Goal: Use online tool/utility: Utilize a website feature to perform a specific function

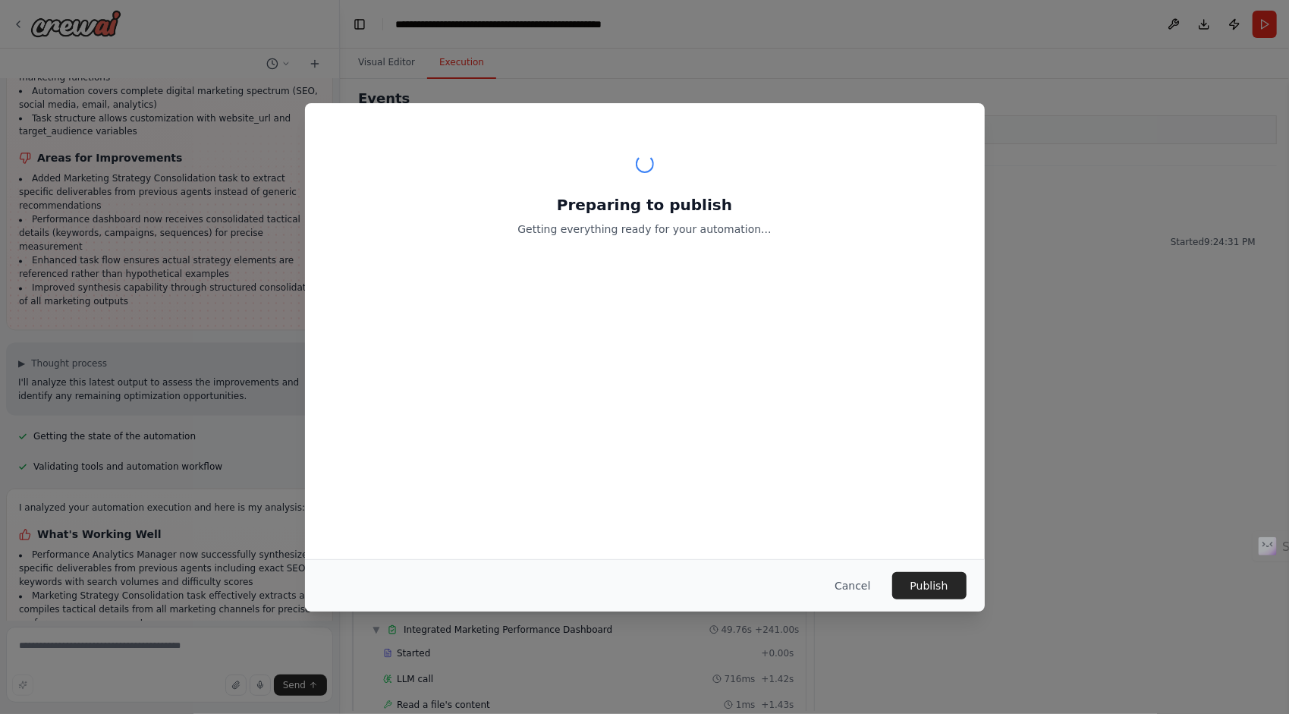
scroll to position [691, 0]
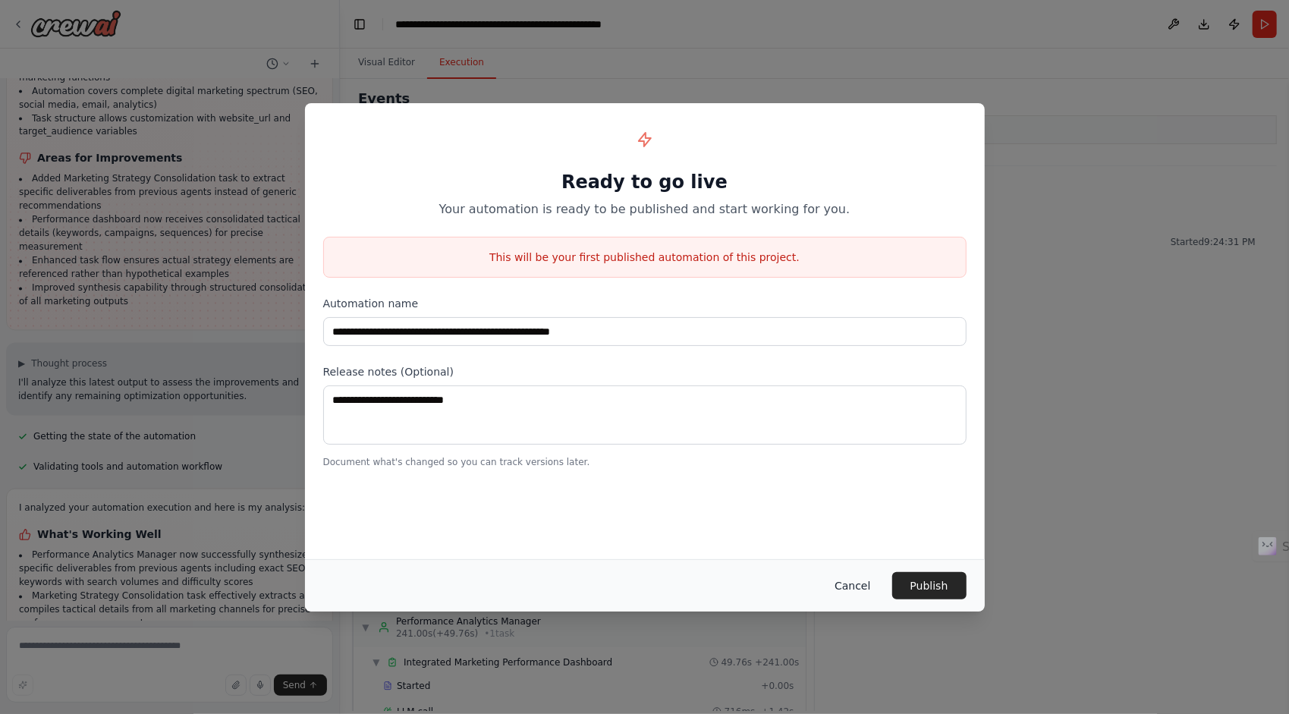
click at [865, 593] on button "Cancel" at bounding box center [853, 585] width 60 height 27
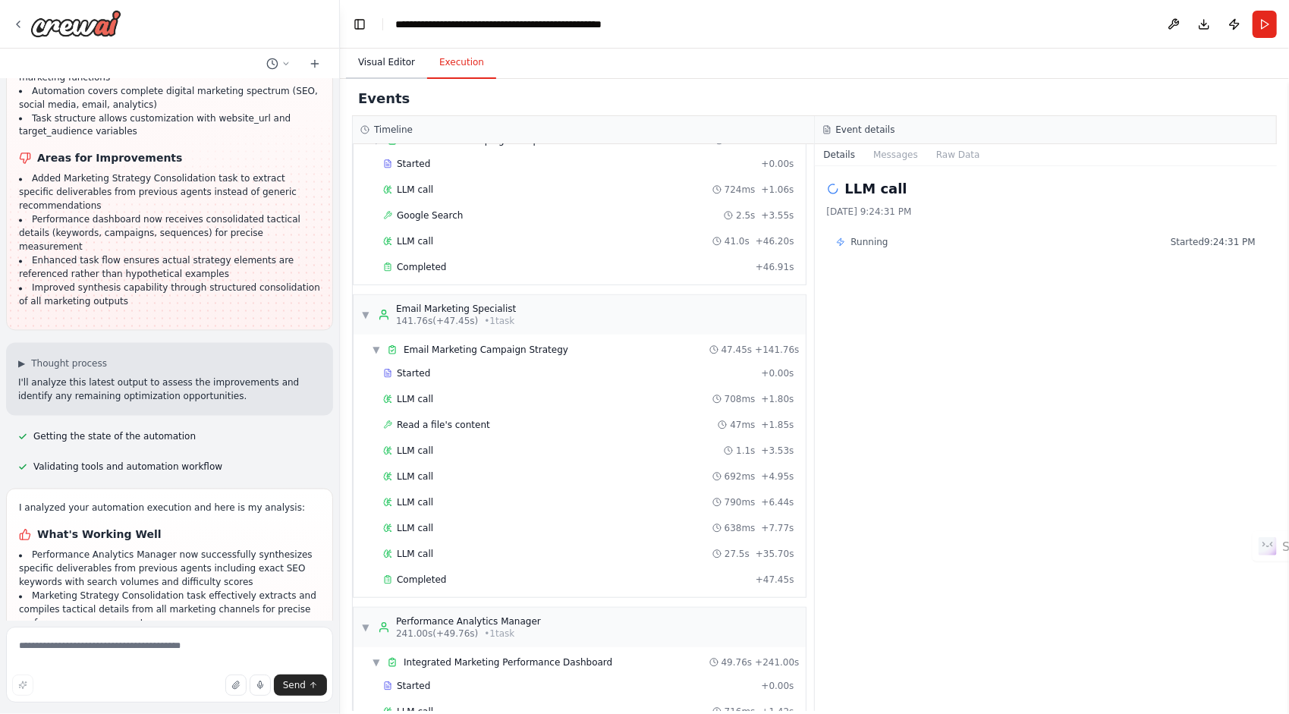
click at [395, 64] on button "Visual Editor" at bounding box center [386, 63] width 81 height 32
click at [464, 58] on button "Execution" at bounding box center [461, 63] width 69 height 32
click at [1263, 26] on button "Run" at bounding box center [1265, 24] width 24 height 27
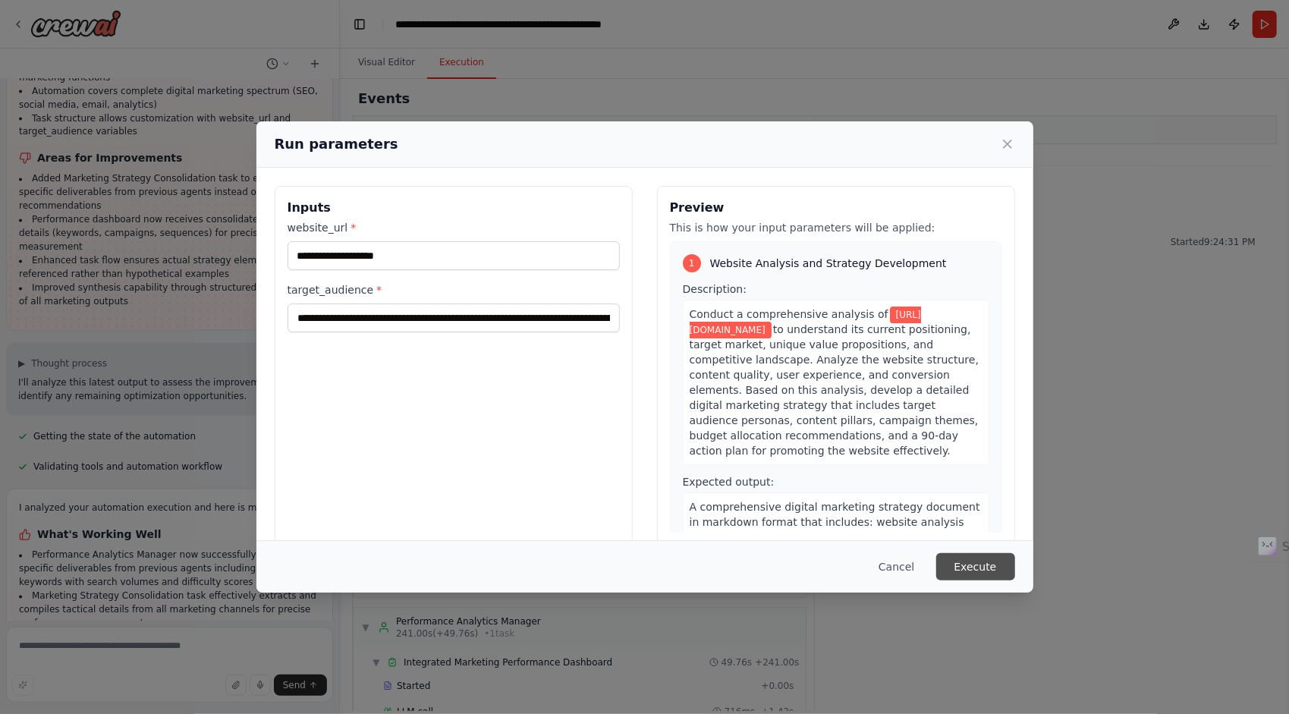
click at [985, 565] on button "Execute" at bounding box center [975, 566] width 79 height 27
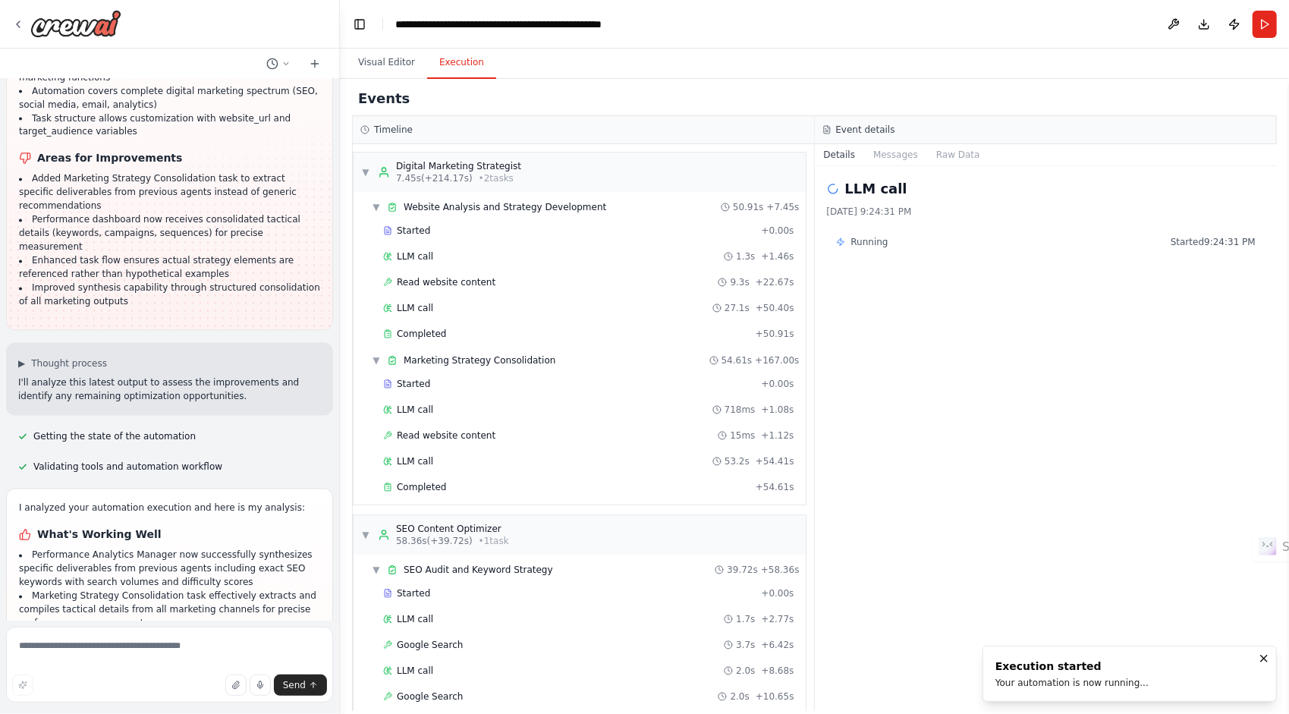
scroll to position [5879, 0]
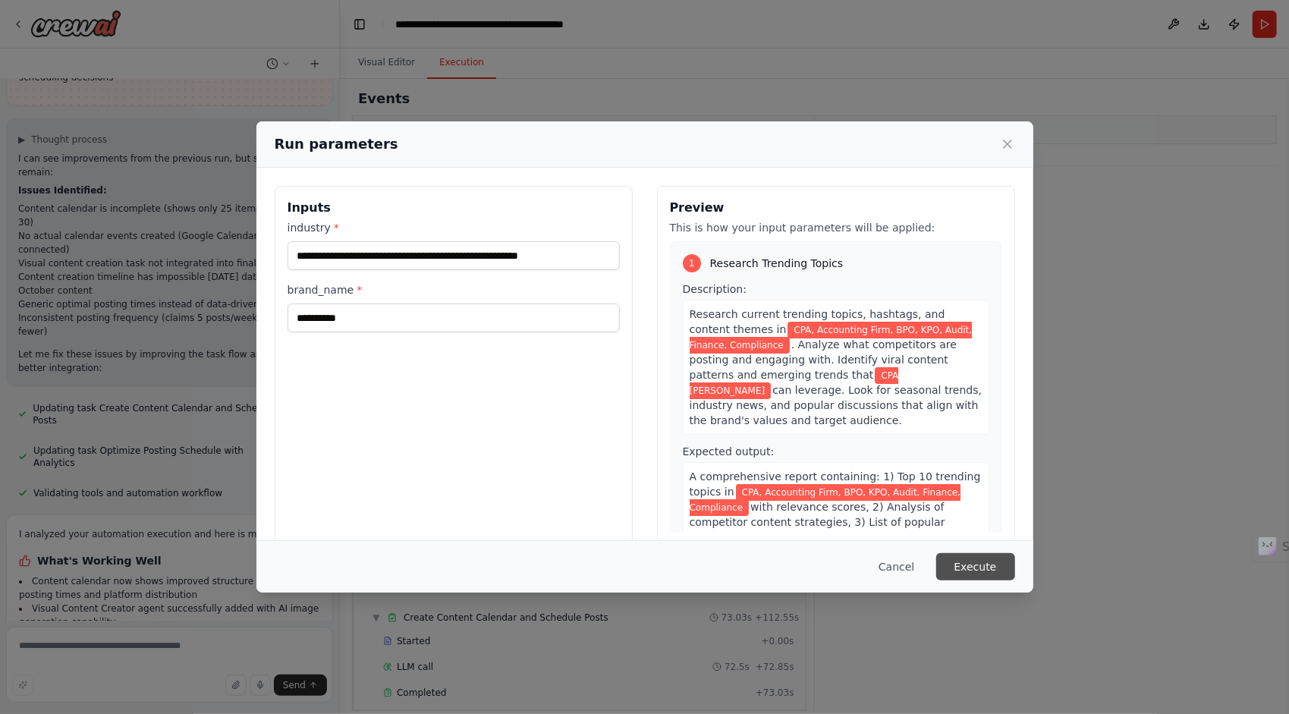
click at [980, 567] on button "Execute" at bounding box center [975, 566] width 79 height 27
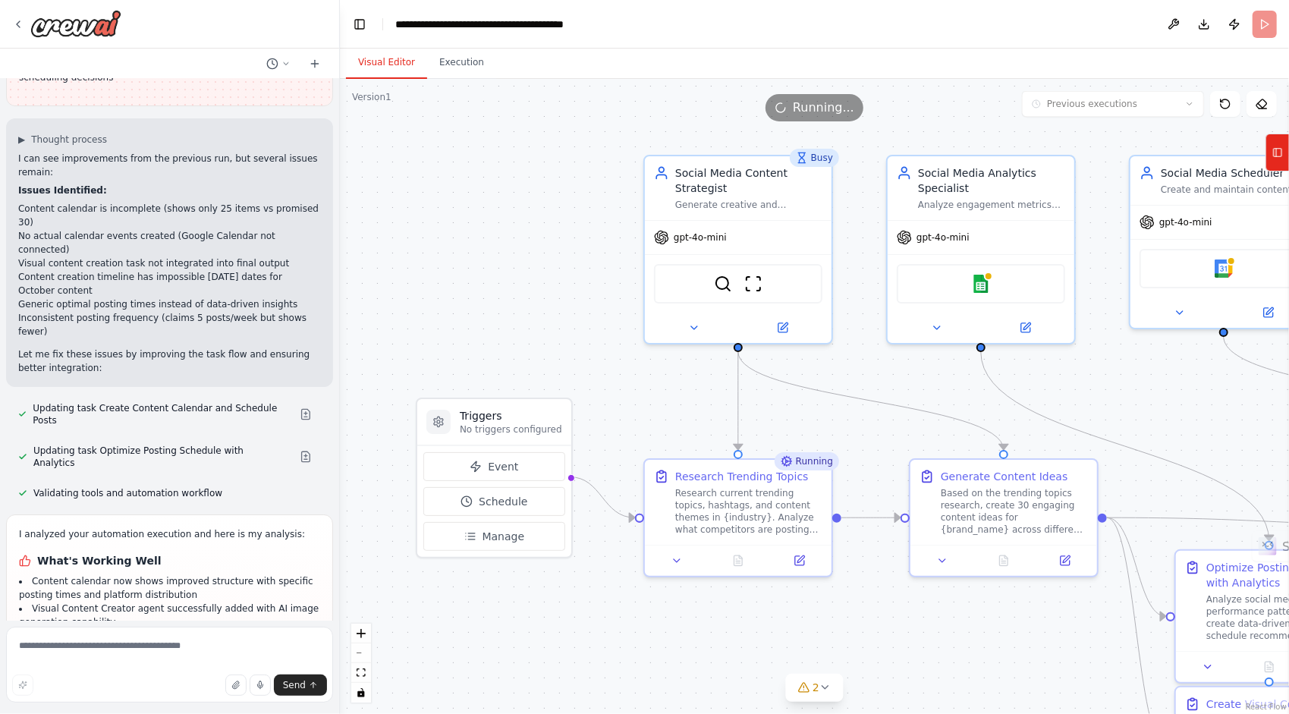
click at [395, 47] on button "Visual Editor" at bounding box center [386, 63] width 81 height 32
click at [420, 64] on button "Visual Editor" at bounding box center [386, 63] width 81 height 32
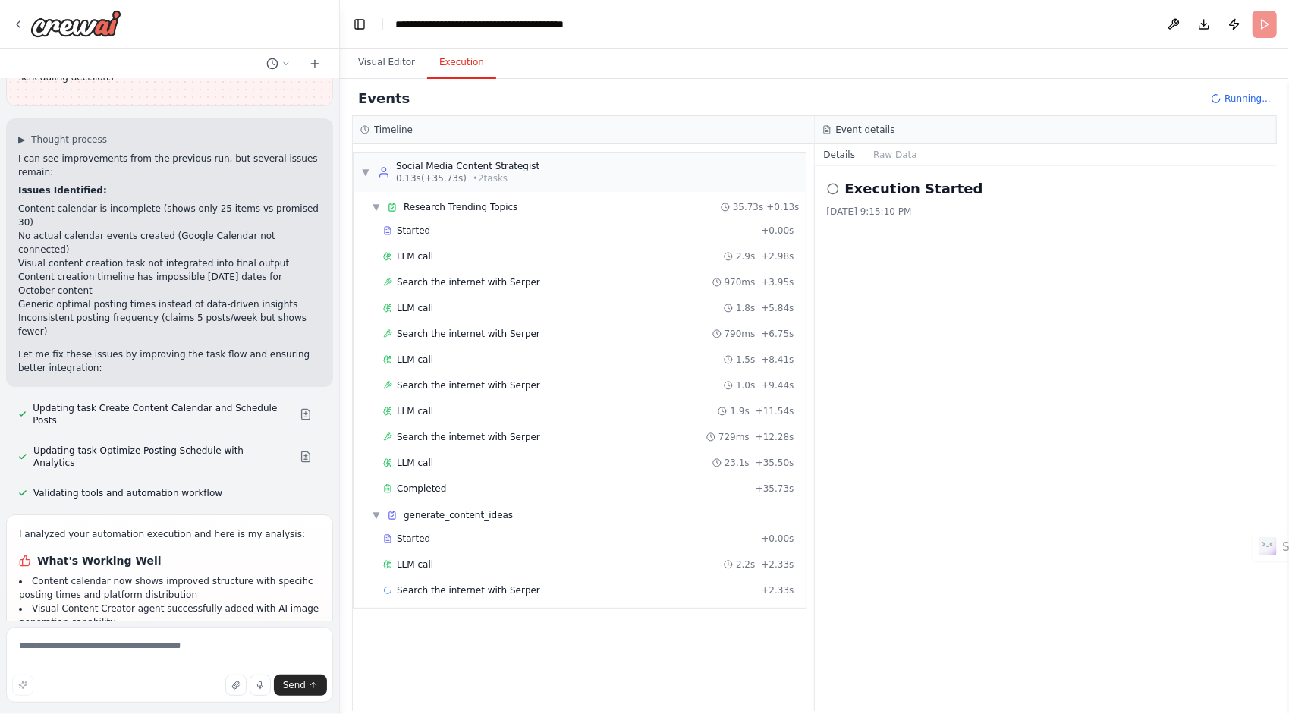
click at [441, 64] on button "Execution" at bounding box center [461, 63] width 69 height 32
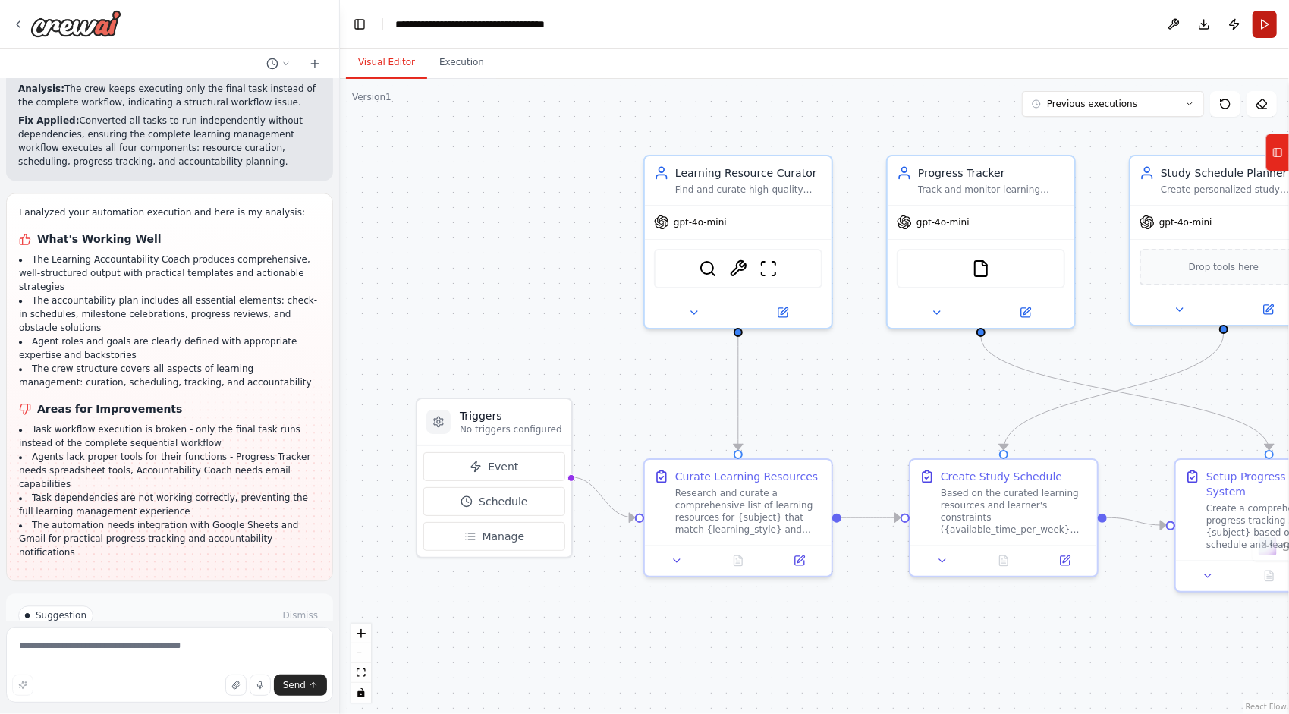
click at [1267, 27] on button "Run" at bounding box center [1265, 24] width 24 height 27
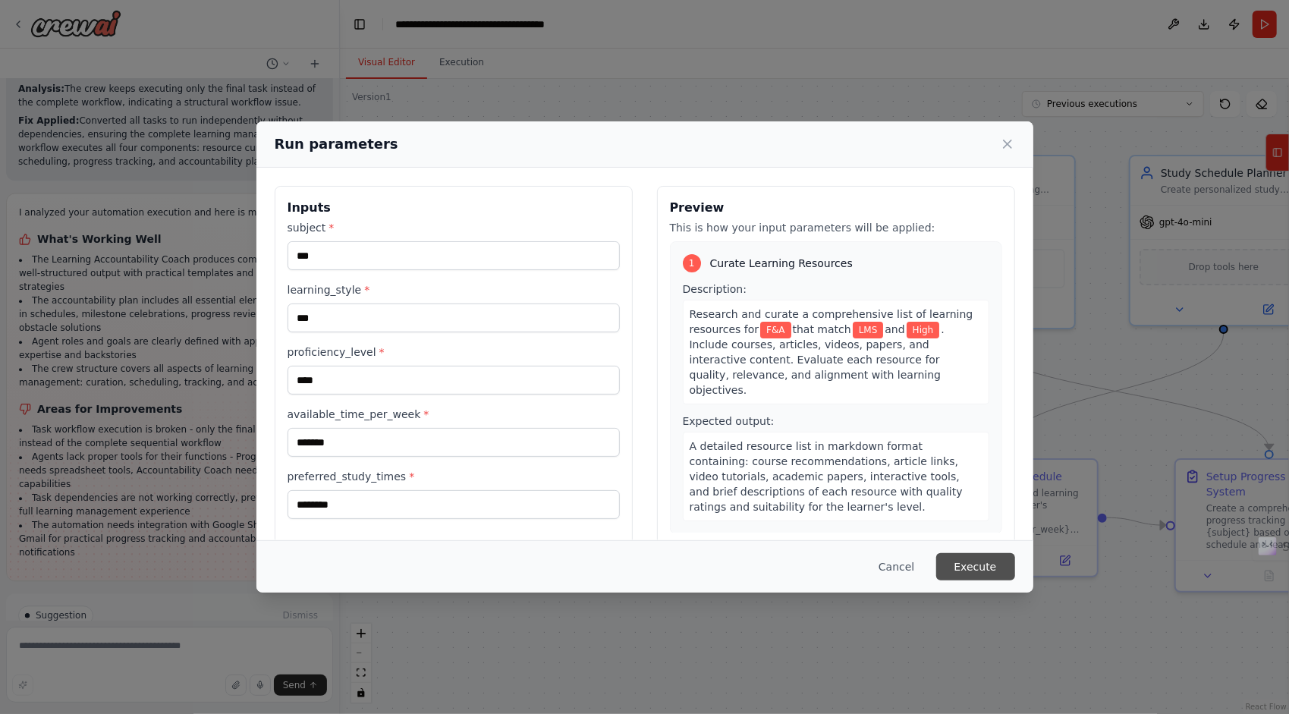
click at [971, 562] on button "Execute" at bounding box center [975, 566] width 79 height 27
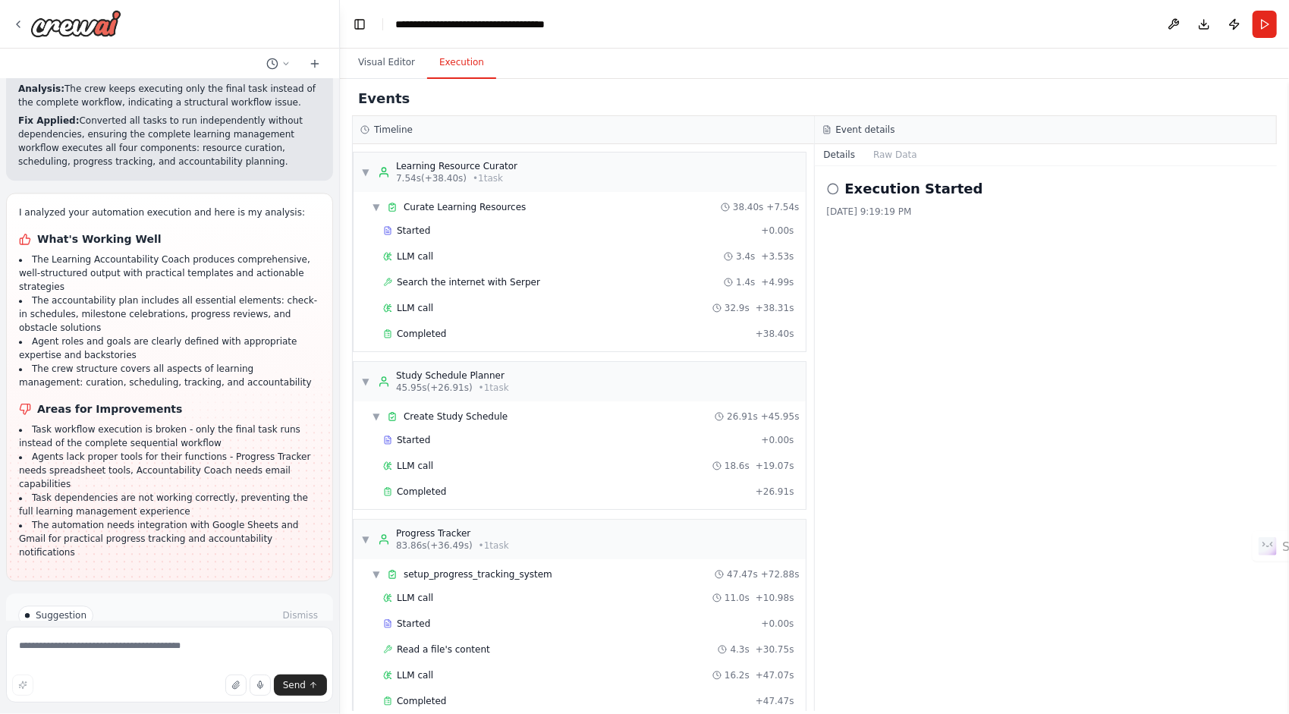
scroll to position [171, 0]
